Goal: Information Seeking & Learning: Understand process/instructions

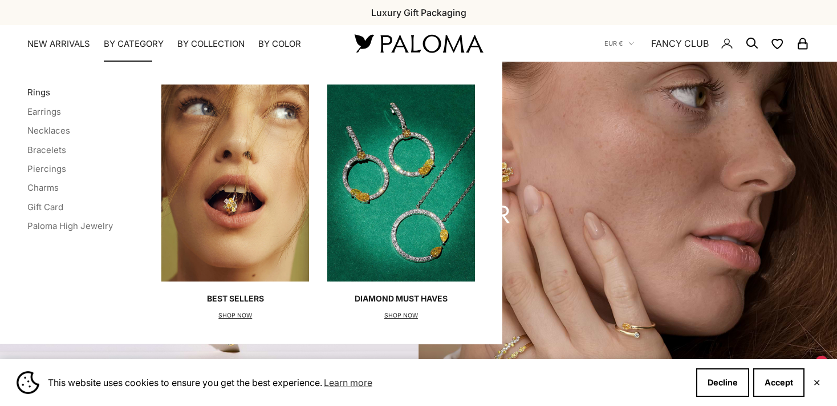
click at [40, 92] on link "Rings" at bounding box center [38, 92] width 23 height 11
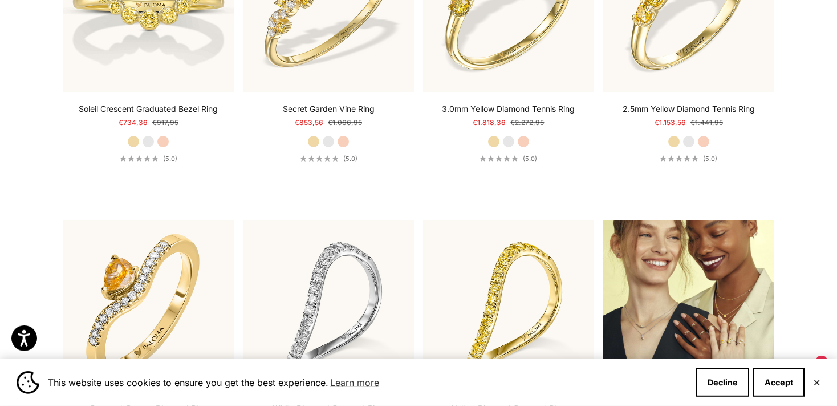
scroll to position [2639, 0]
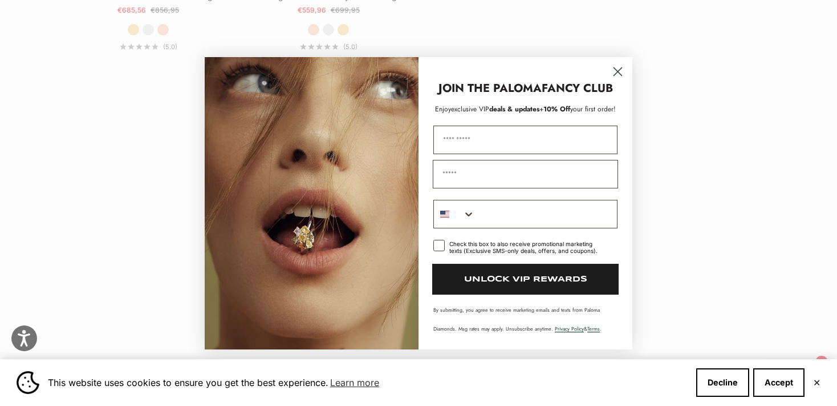
click at [619, 86] on p "JOIN THE PALOMA FANCY CLUB" at bounding box center [525, 88] width 191 height 17
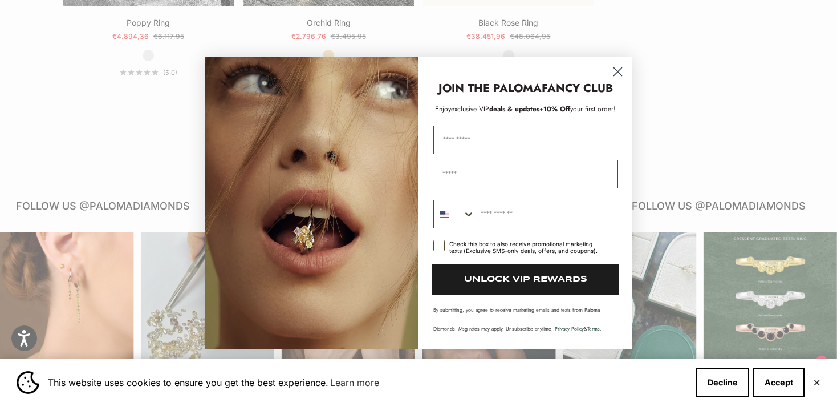
click at [619, 72] on circle "Close dialog" at bounding box center [618, 71] width 19 height 19
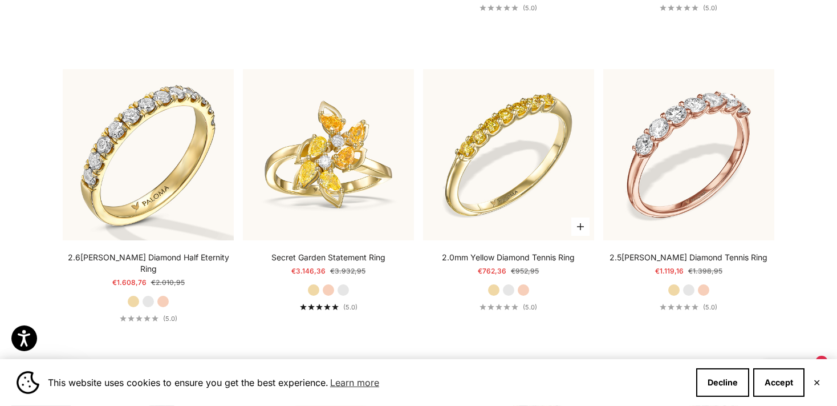
scroll to position [3879, 0]
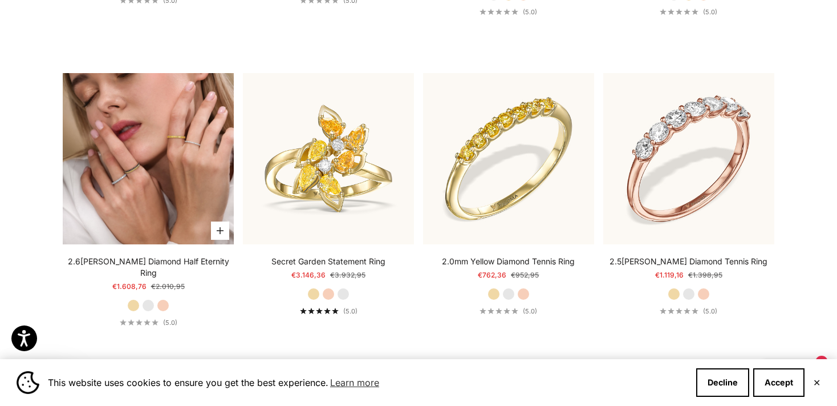
click at [157, 155] on img at bounding box center [148, 158] width 171 height 171
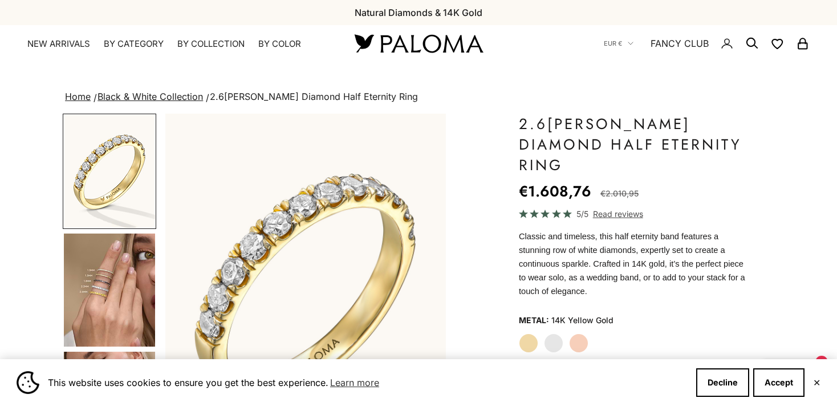
scroll to position [120, 0]
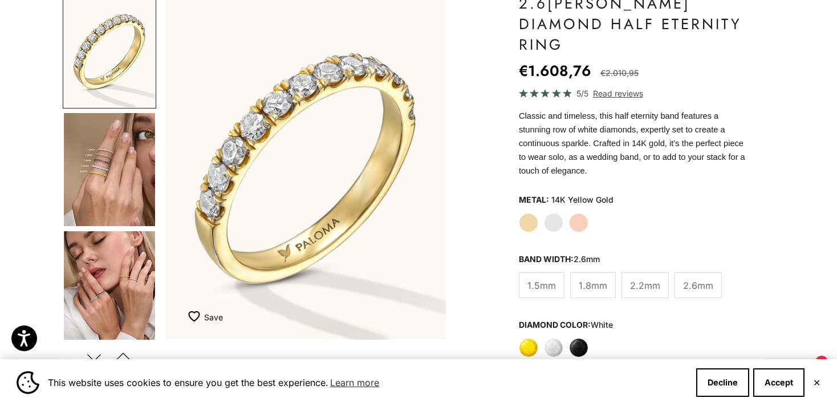
click at [553, 213] on label "White Gold" at bounding box center [553, 222] width 19 height 19
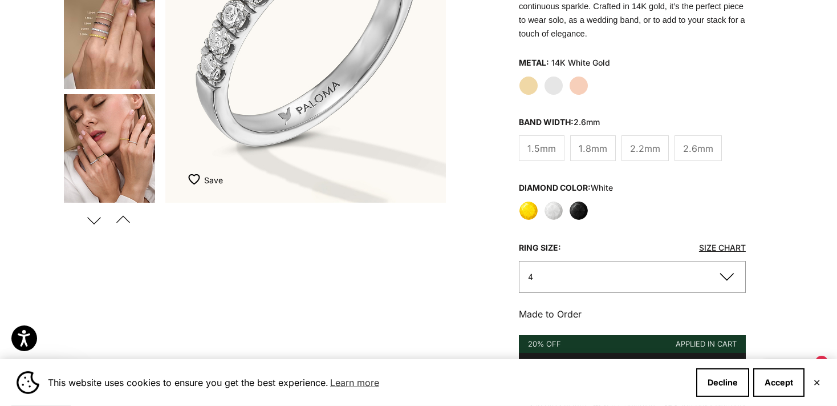
scroll to position [301, 0]
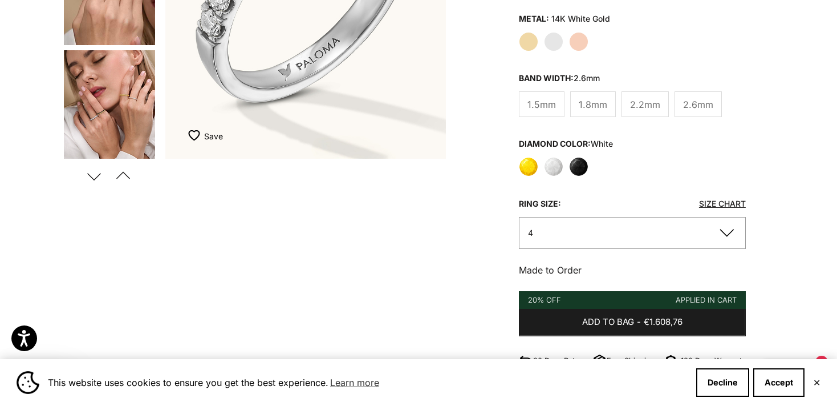
click at [563, 217] on button "4" at bounding box center [632, 232] width 227 height 31
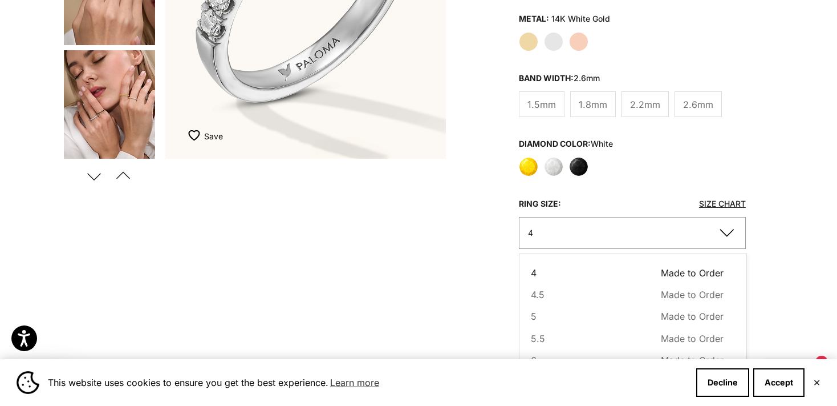
click at [716, 199] on link "Size Chart" at bounding box center [722, 204] width 47 height 10
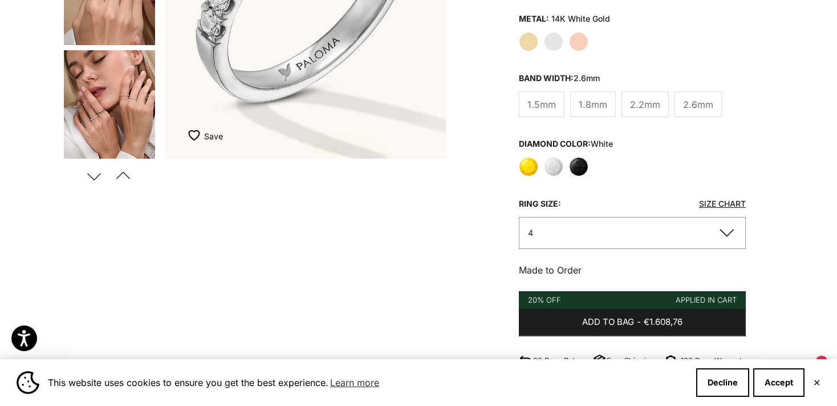
click at [582, 217] on button "4" at bounding box center [632, 232] width 227 height 31
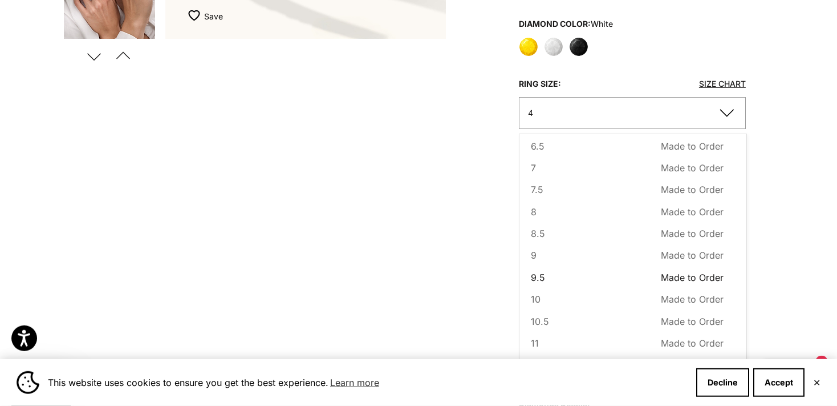
scroll to position [422, 0]
click at [546, 204] on button "8 Made to Order Sold out" at bounding box center [627, 211] width 193 height 15
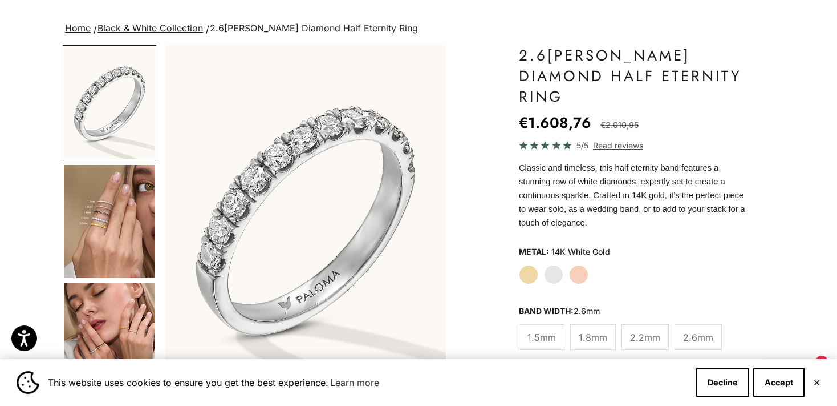
scroll to position [60, 0]
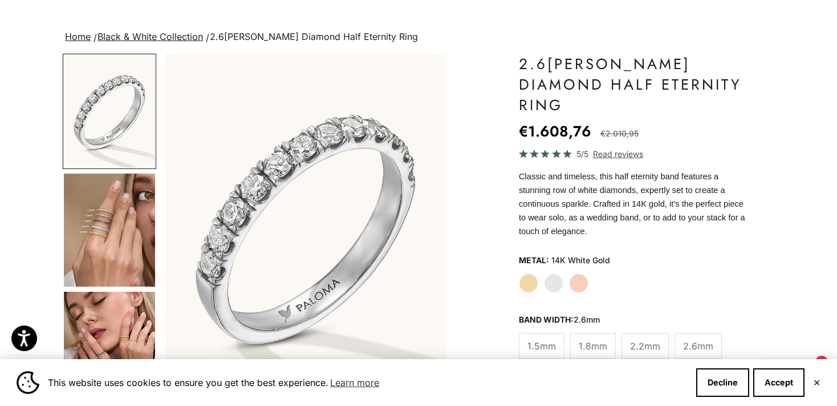
click at [90, 230] on img "Go to item 4" at bounding box center [109, 229] width 91 height 113
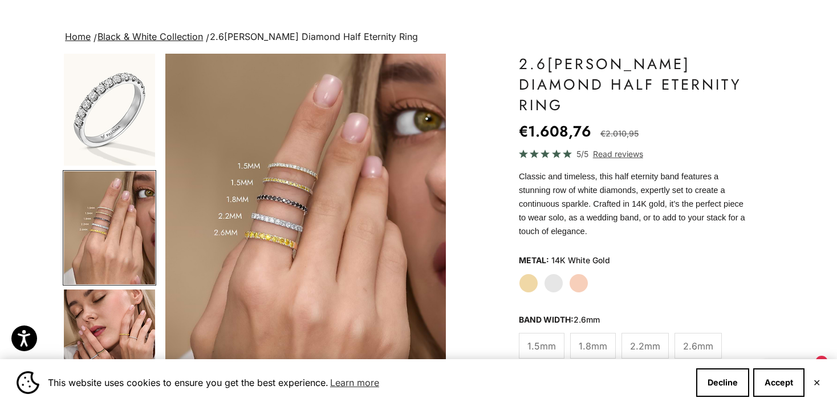
scroll to position [0, 294]
click at [112, 325] on img "Go to item 5" at bounding box center [109, 345] width 91 height 113
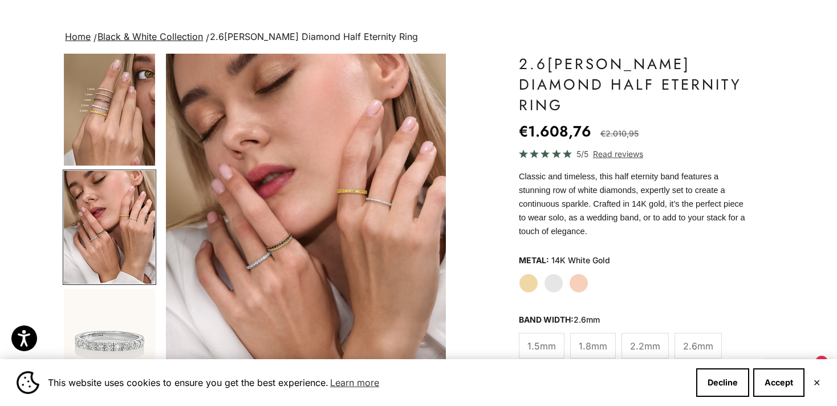
scroll to position [0, 588]
click at [123, 345] on img "Go to item 7" at bounding box center [109, 345] width 91 height 113
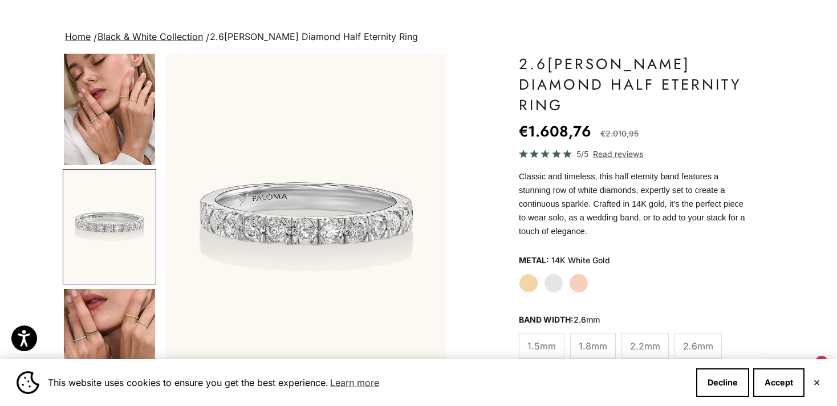
scroll to position [0, 882]
click at [123, 334] on img "Go to item 9" at bounding box center [109, 345] width 91 height 113
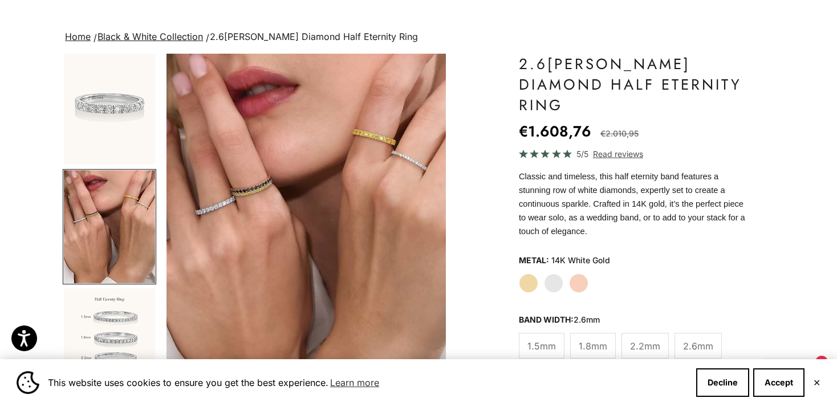
scroll to position [0, 1177]
click at [221, 214] on img "Item 9 of 22" at bounding box center [306, 227] width 281 height 346
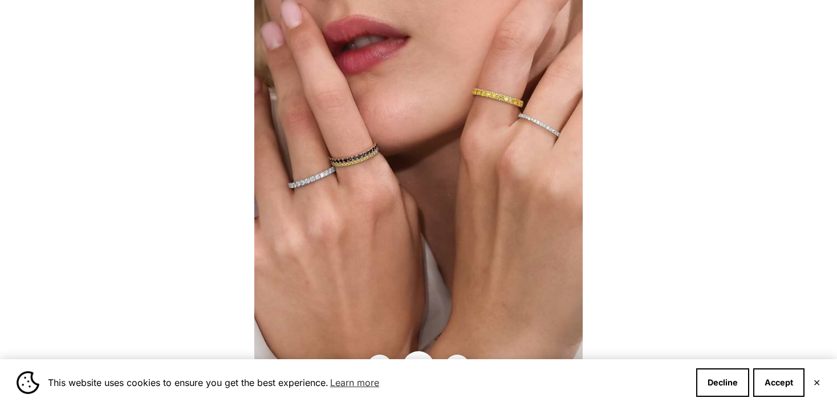
click at [358, 202] on img at bounding box center [418, 203] width 329 height 406
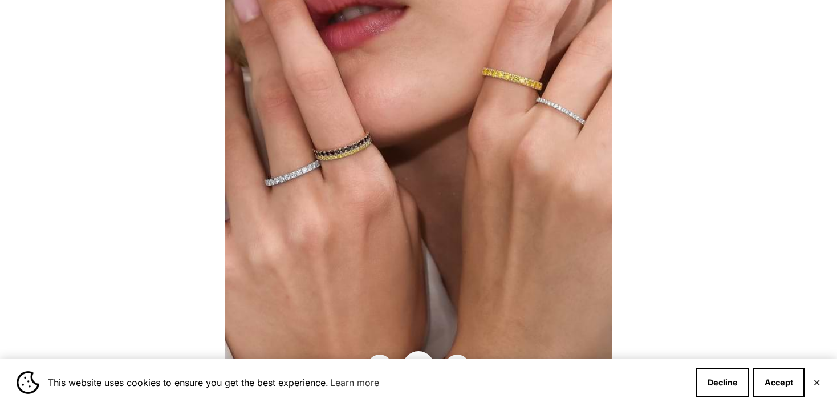
click at [343, 196] on img at bounding box center [419, 202] width 388 height 479
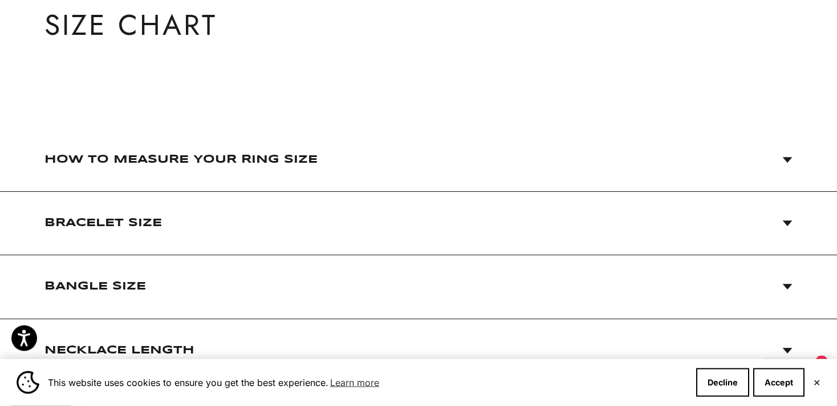
scroll to position [120, 0]
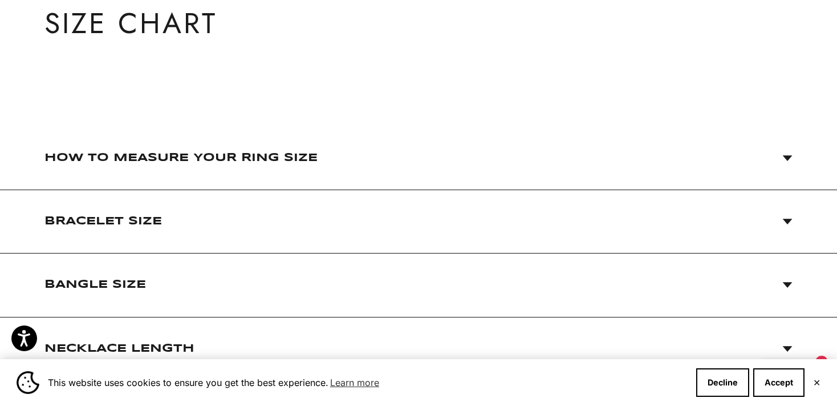
click at [174, 155] on span "How to Measure Your Ring Size" at bounding box center [180, 158] width 273 height 23
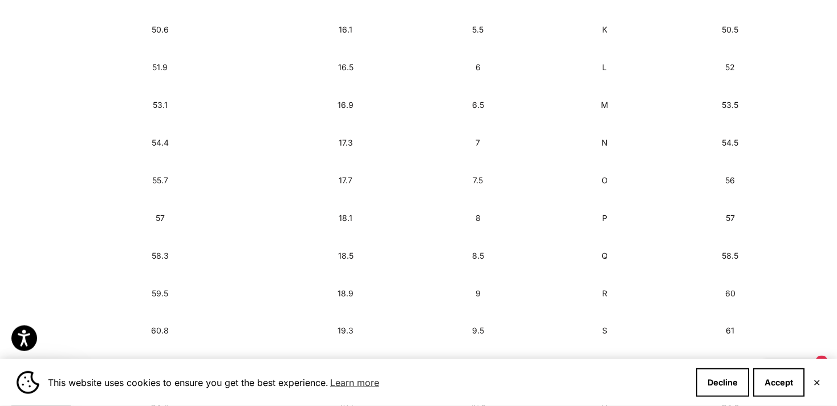
scroll to position [904, 0]
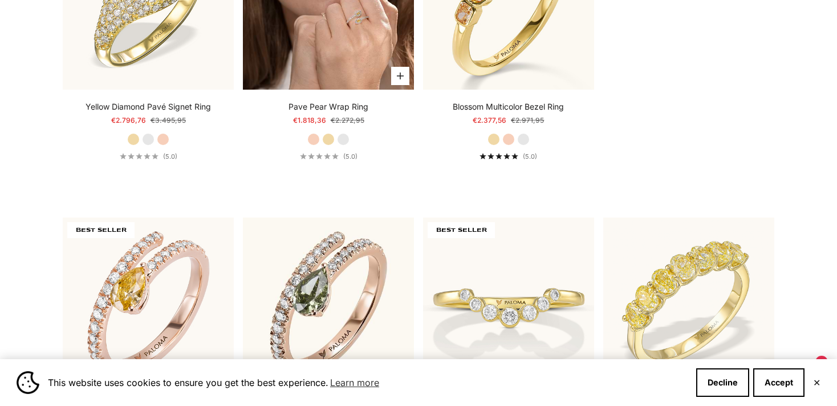
click at [326, 48] on img at bounding box center [328, 3] width 171 height 171
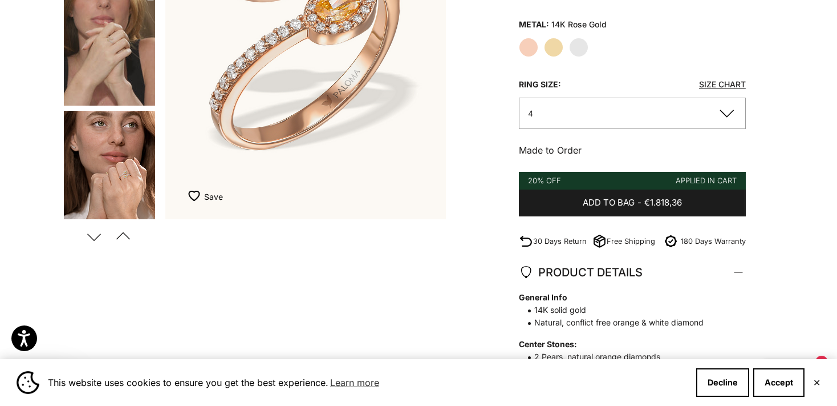
scroll to position [241, 0]
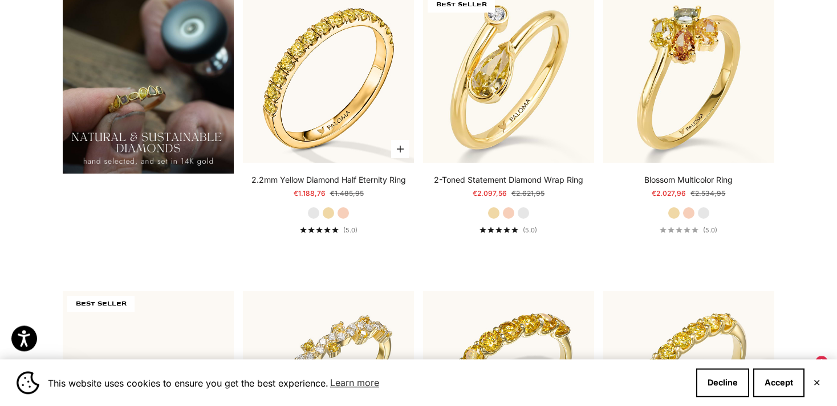
scroll to position [963, 0]
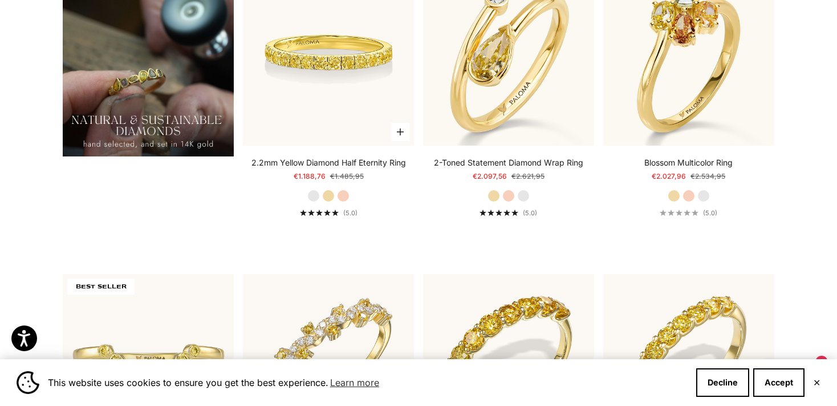
click at [350, 86] on img at bounding box center [328, 60] width 171 height 171
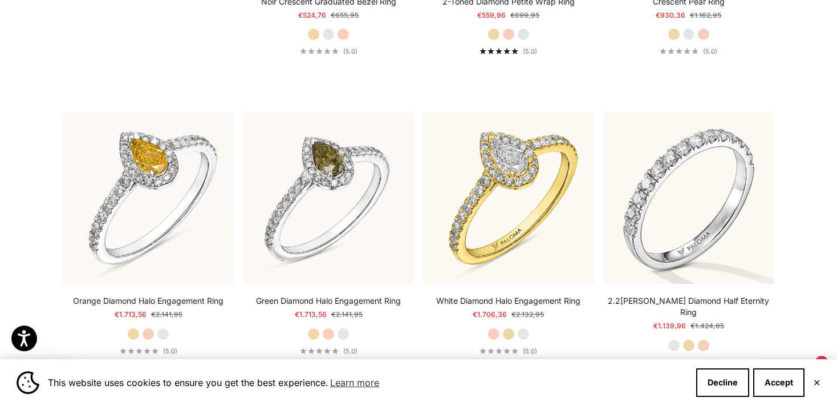
scroll to position [2349, 0]
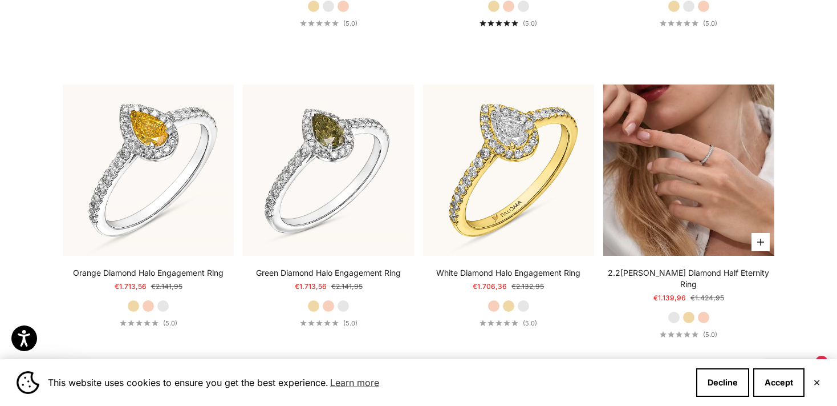
click at [706, 181] on img at bounding box center [689, 169] width 171 height 171
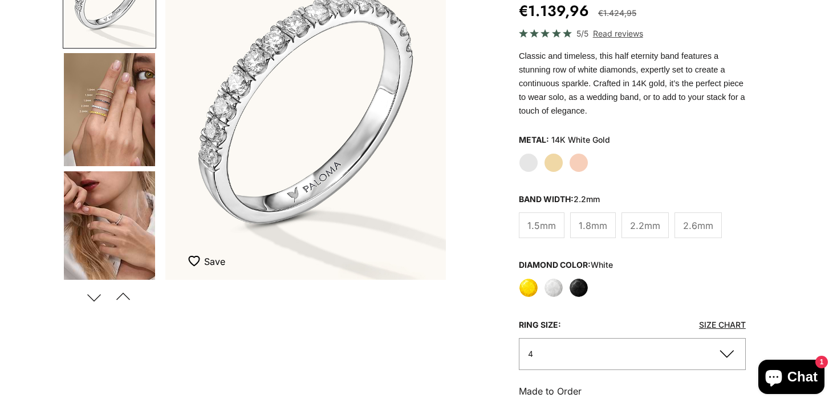
scroll to position [180, 0]
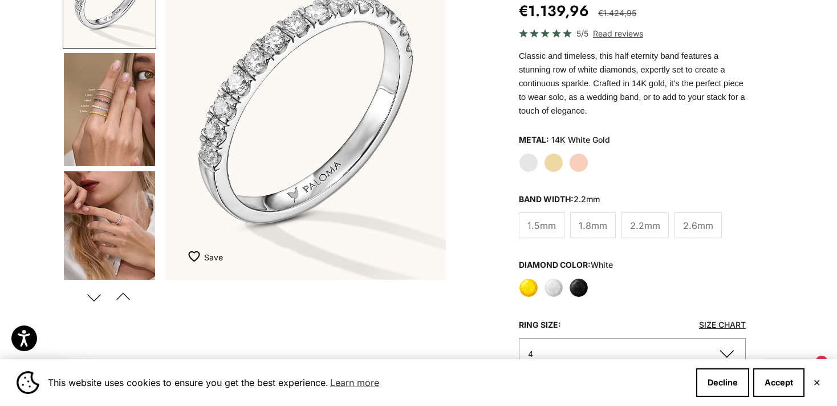
click at [694, 218] on span "2.6mm" at bounding box center [698, 225] width 30 height 15
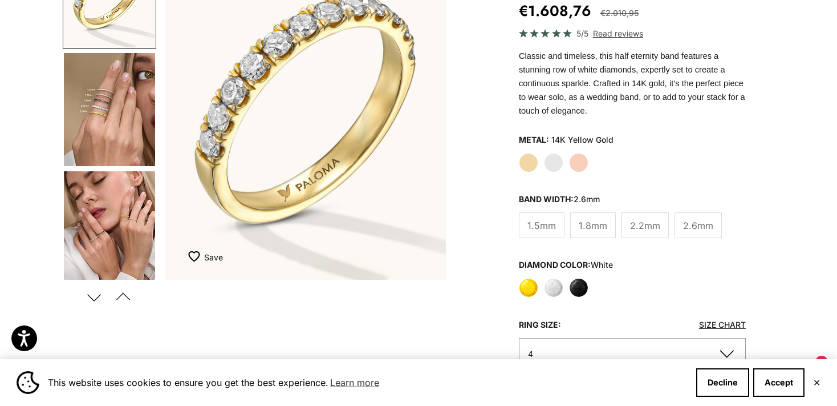
click at [726, 319] on link "Size Chart" at bounding box center [722, 324] width 47 height 10
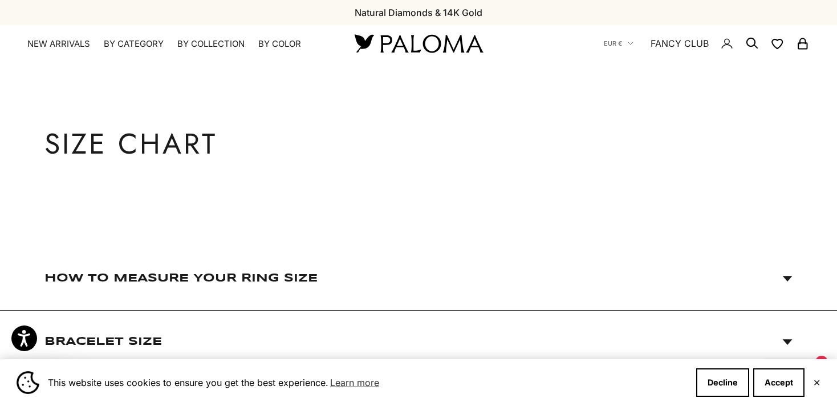
click at [208, 277] on span "How to Measure Your Ring Size" at bounding box center [180, 278] width 273 height 23
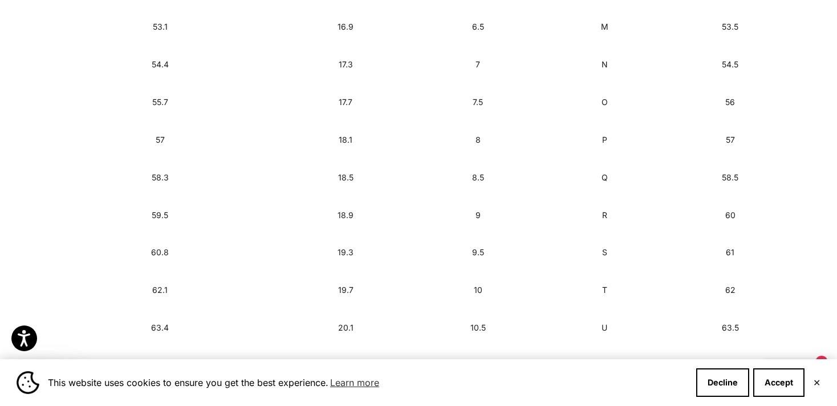
scroll to position [662, 0]
